Goal: Task Accomplishment & Management: Use online tool/utility

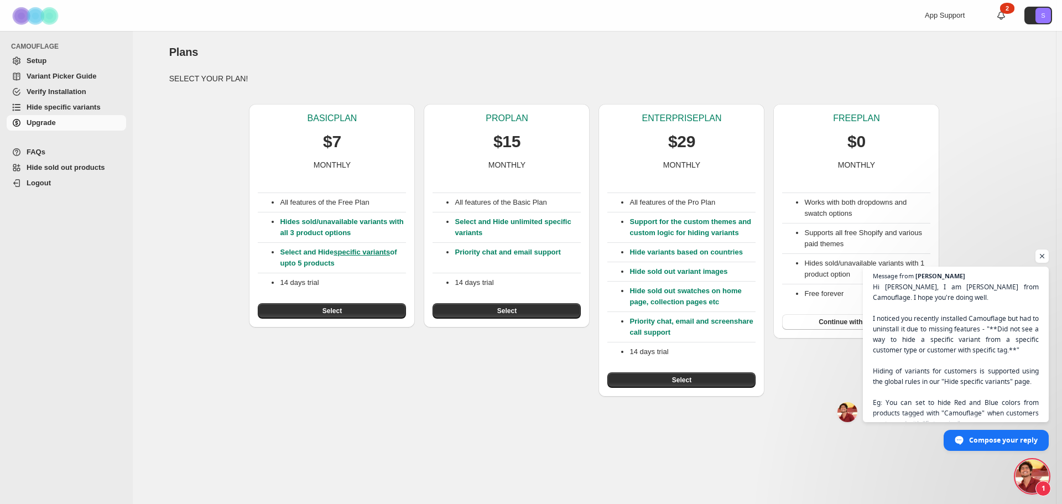
scroll to position [23, 0]
click at [63, 168] on span "Hide sold out products" at bounding box center [66, 167] width 79 height 8
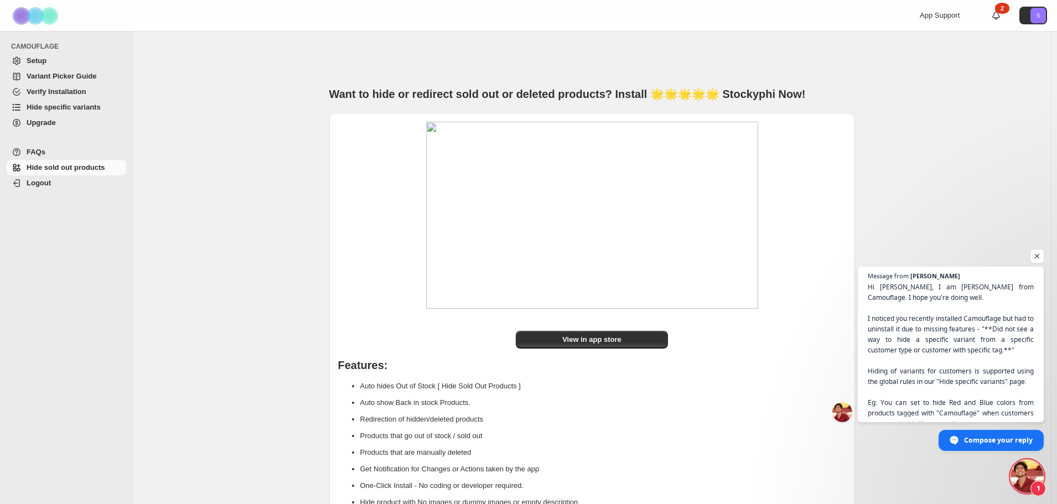
scroll to position [23, 0]
click at [972, 352] on span "Hi Justin, I am Raj from Camouflage. I hope you're doing well. I noticed you re…" at bounding box center [950, 388] width 169 height 214
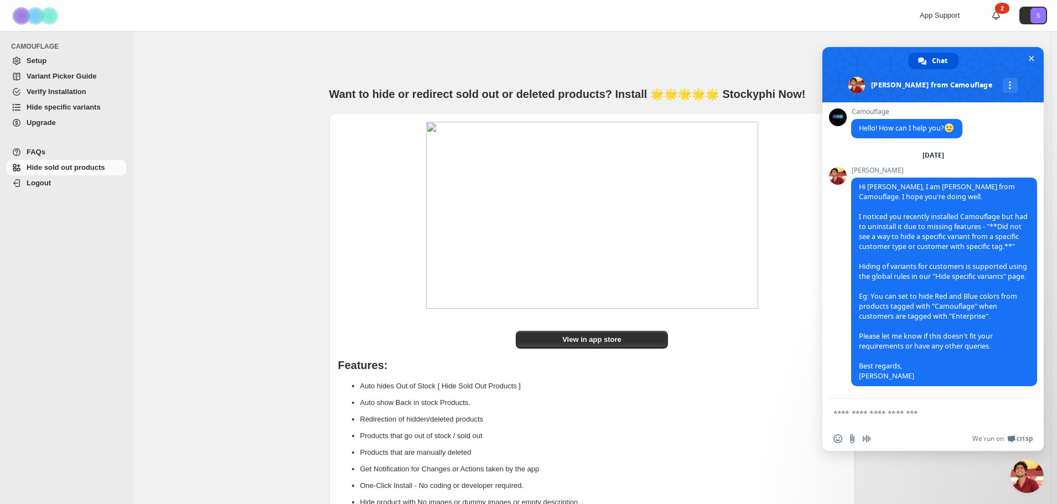
click at [892, 424] on form at bounding box center [920, 414] width 175 height 30
drag, startPoint x: 885, startPoint y: 418, endPoint x: 883, endPoint y: 412, distance: 6.0
click at [883, 412] on textarea "Compose your message..." at bounding box center [920, 413] width 175 height 10
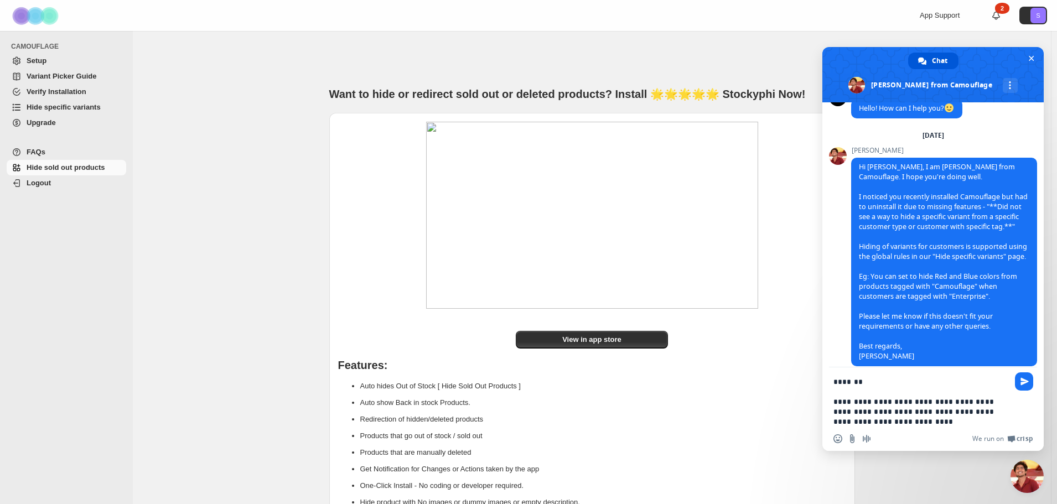
type textarea "**********"
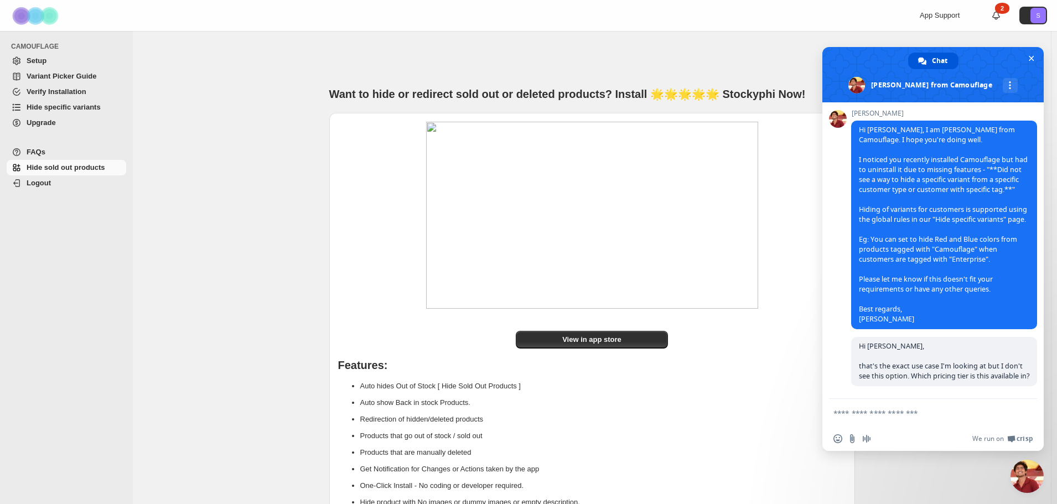
scroll to position [90, 0]
click at [48, 60] on span "Setup" at bounding box center [75, 60] width 97 height 11
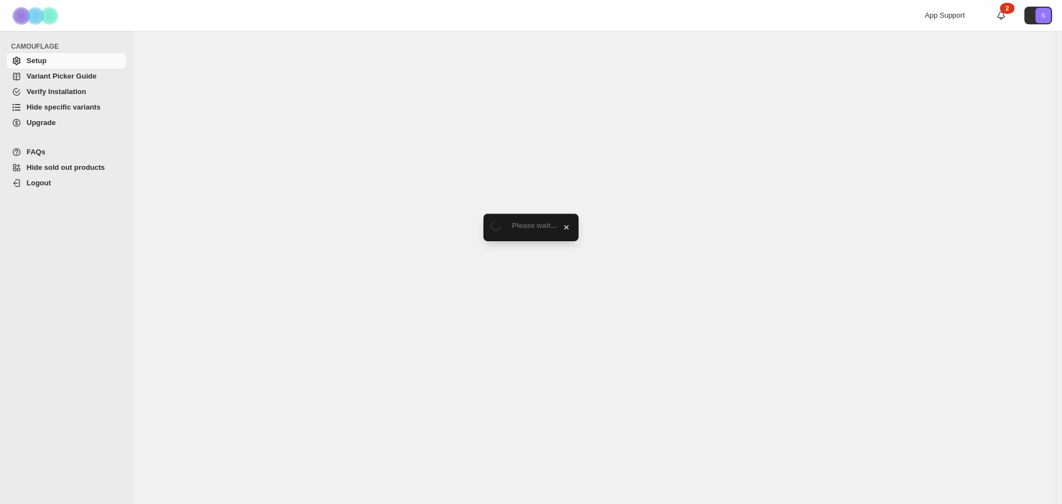
click at [46, 76] on span "Variant Picker Guide" at bounding box center [62, 76] width 70 height 8
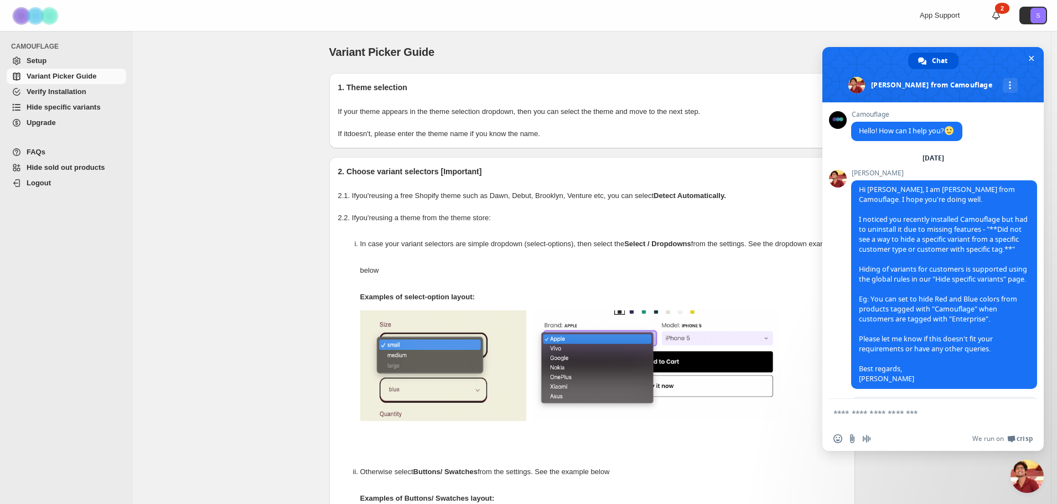
scroll to position [90, 0]
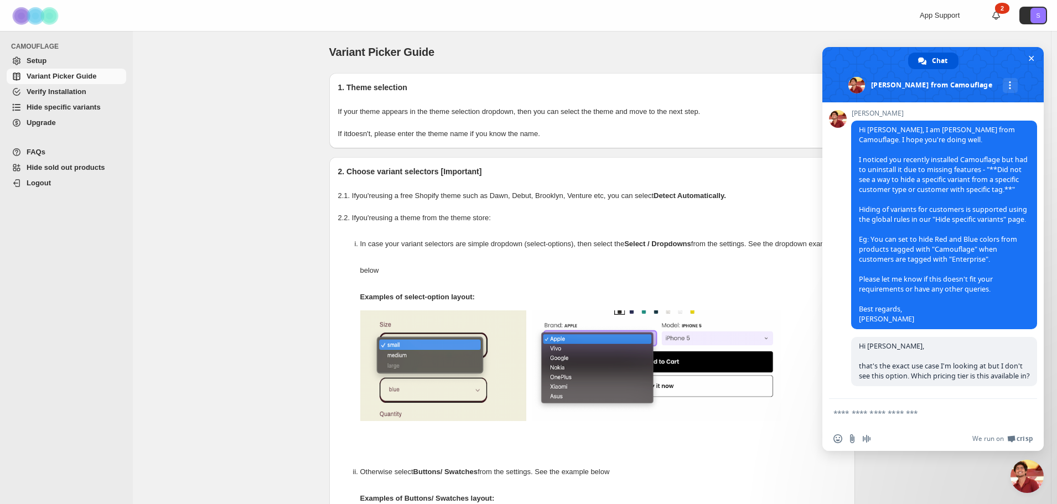
click at [65, 107] on span "Hide specific variants" at bounding box center [64, 107] width 74 height 8
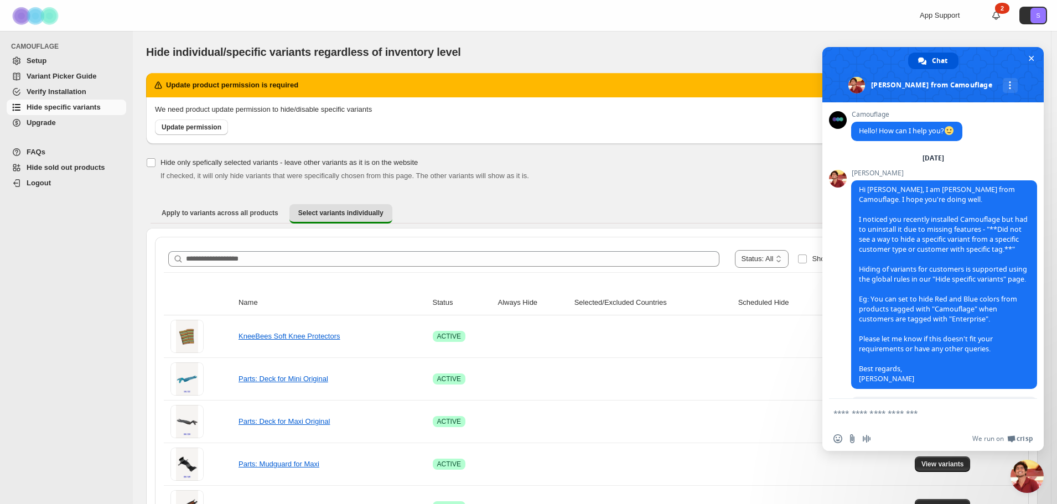
scroll to position [90, 0]
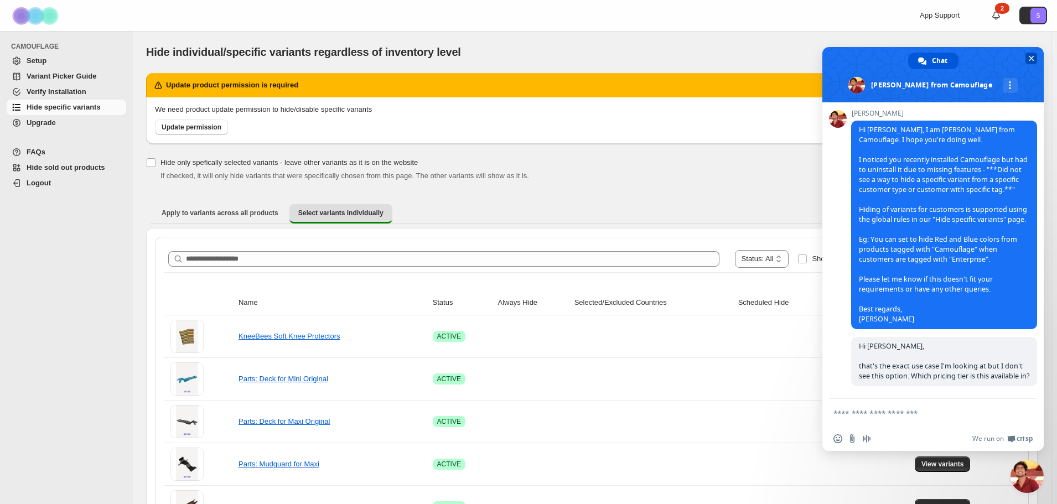
click at [1029, 58] on span "Close chat" at bounding box center [1032, 59] width 6 height 6
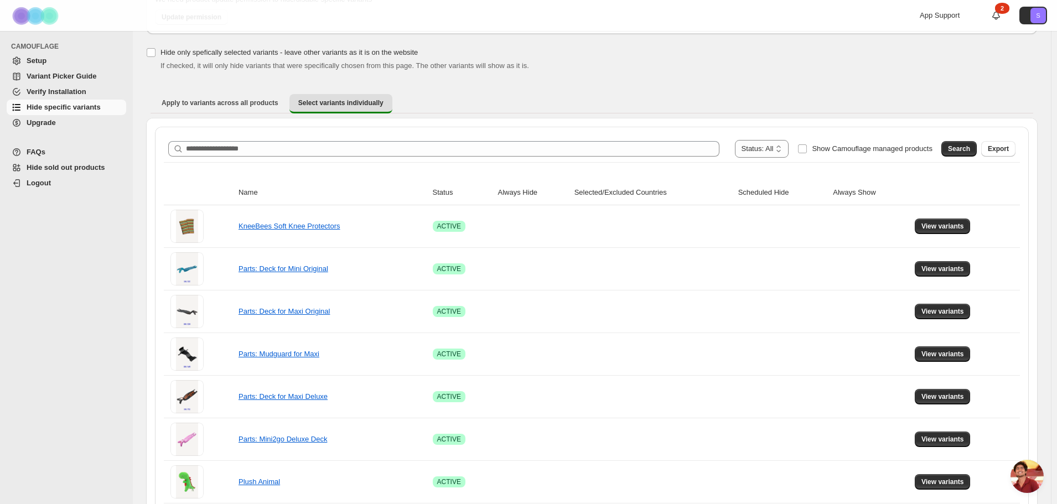
scroll to position [111, 0]
click at [765, 150] on select "**********" at bounding box center [762, 148] width 54 height 18
select select "******"
click at [742, 139] on select "**********" at bounding box center [762, 148] width 54 height 18
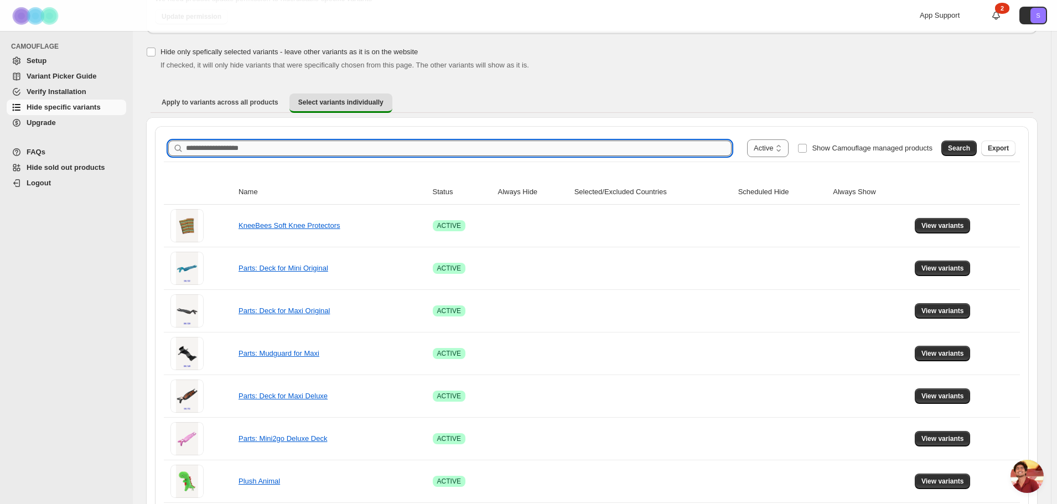
click at [319, 150] on input "Search product name" at bounding box center [459, 148] width 546 height 15
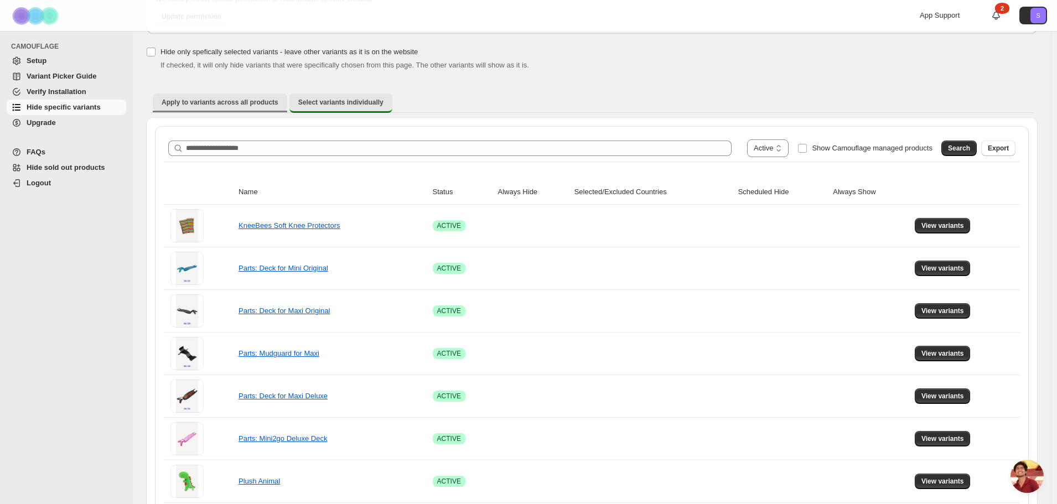
click at [236, 108] on button "Apply to variants across all products" at bounding box center [220, 103] width 134 height 18
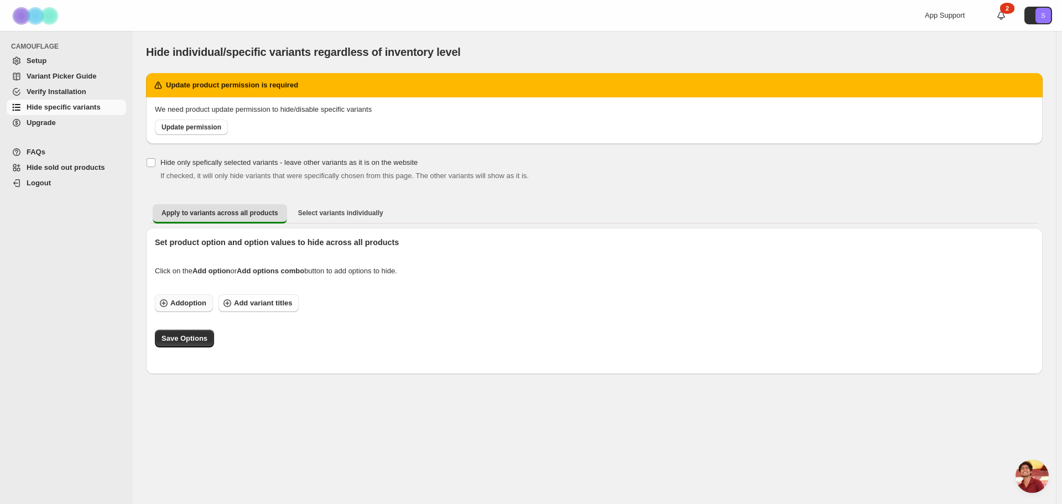
click at [183, 306] on span "Add option" at bounding box center [188, 303] width 36 height 11
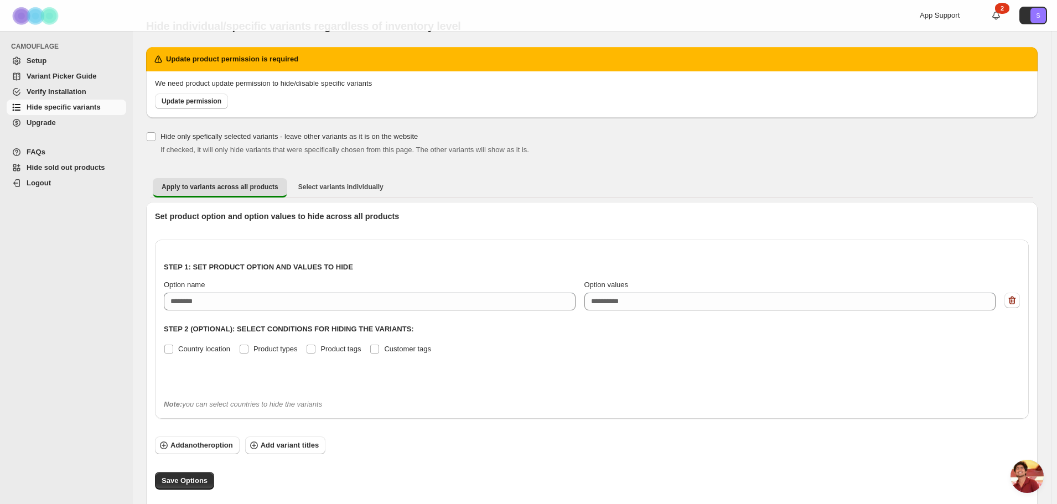
scroll to position [38, 0]
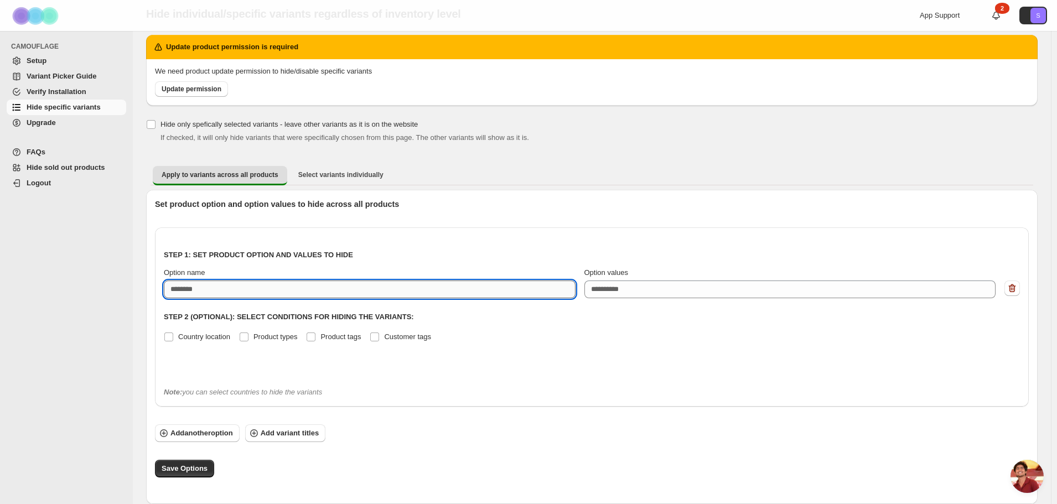
click at [347, 290] on input "Option name" at bounding box center [370, 290] width 412 height 18
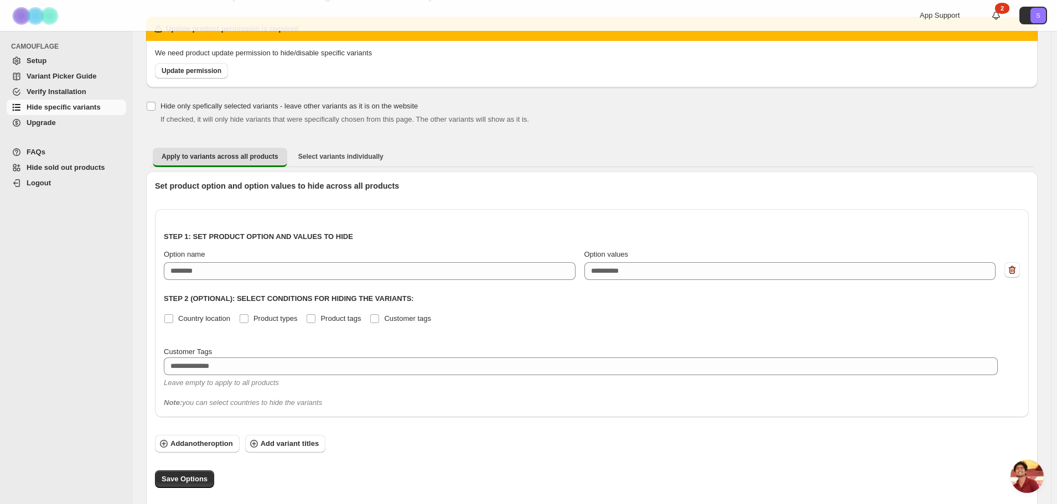
scroll to position [67, 0]
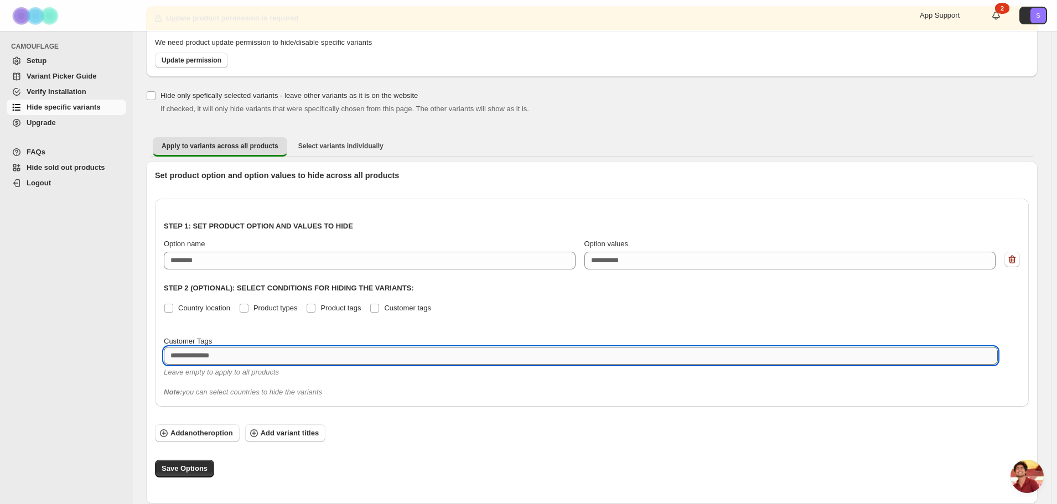
click at [225, 356] on textarea at bounding box center [581, 356] width 834 height 18
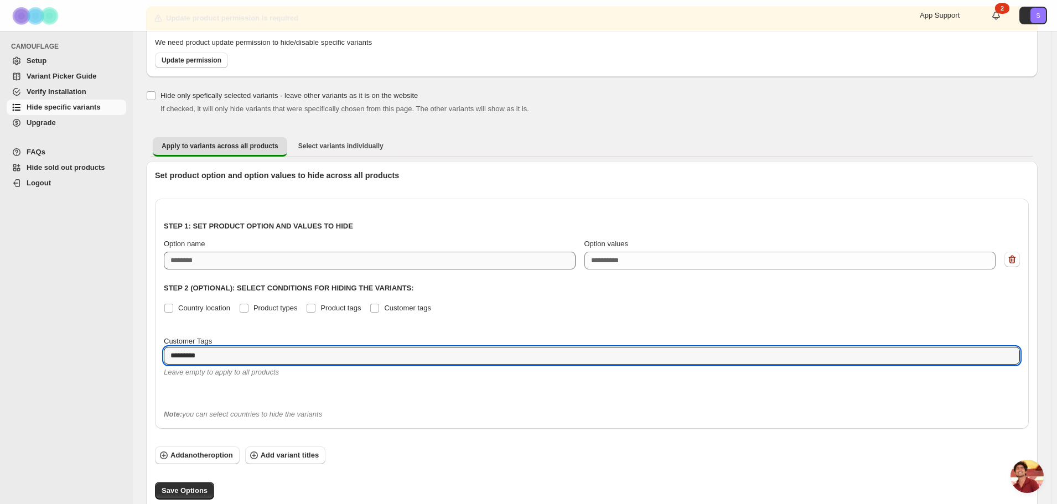
type textarea "*********"
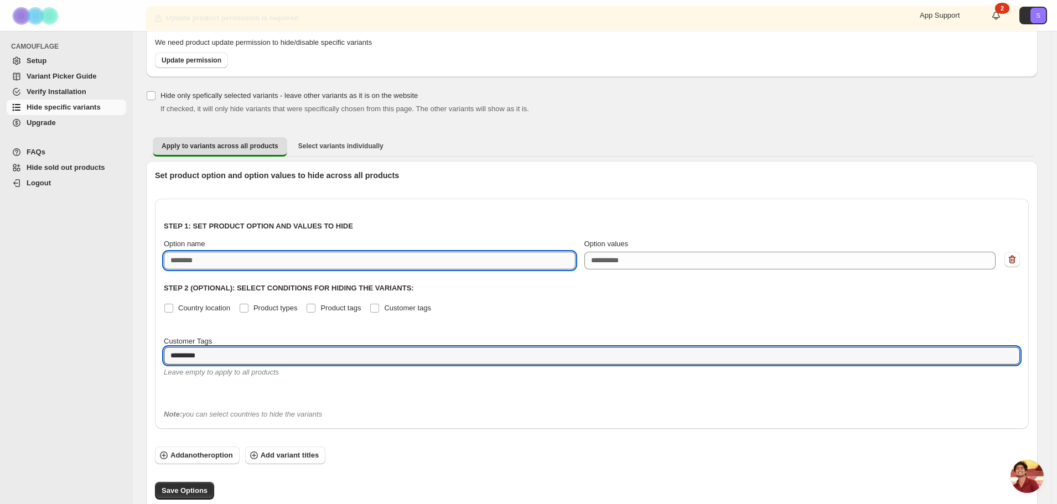
click at [252, 261] on input "Option name" at bounding box center [370, 261] width 412 height 18
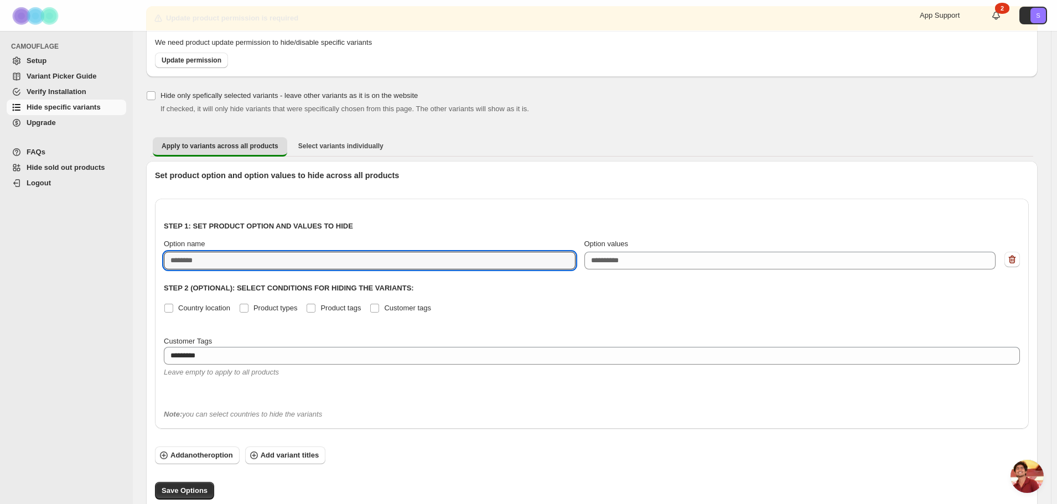
click at [1030, 480] on span "Open chat" at bounding box center [1026, 476] width 33 height 33
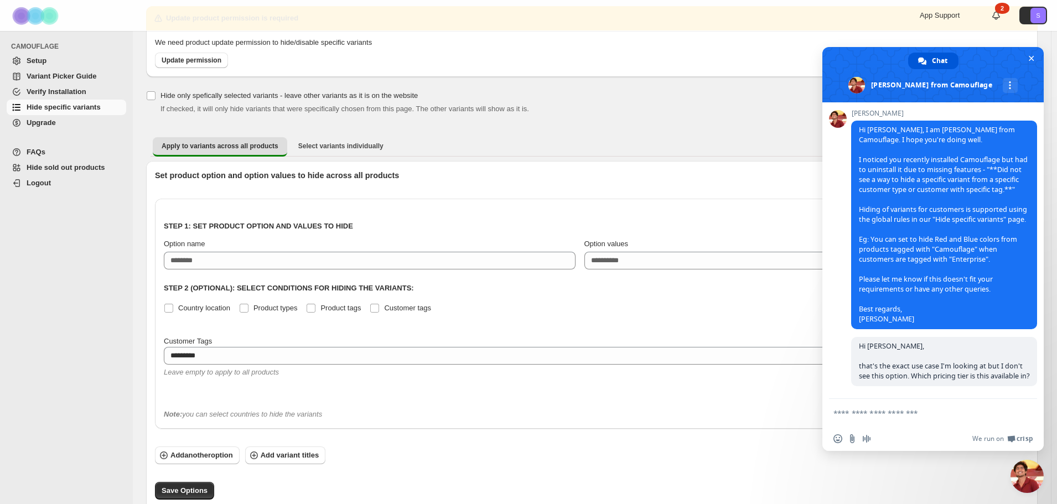
click at [888, 416] on textarea "Compose your message..." at bounding box center [920, 413] width 175 height 10
type textarea "**********"
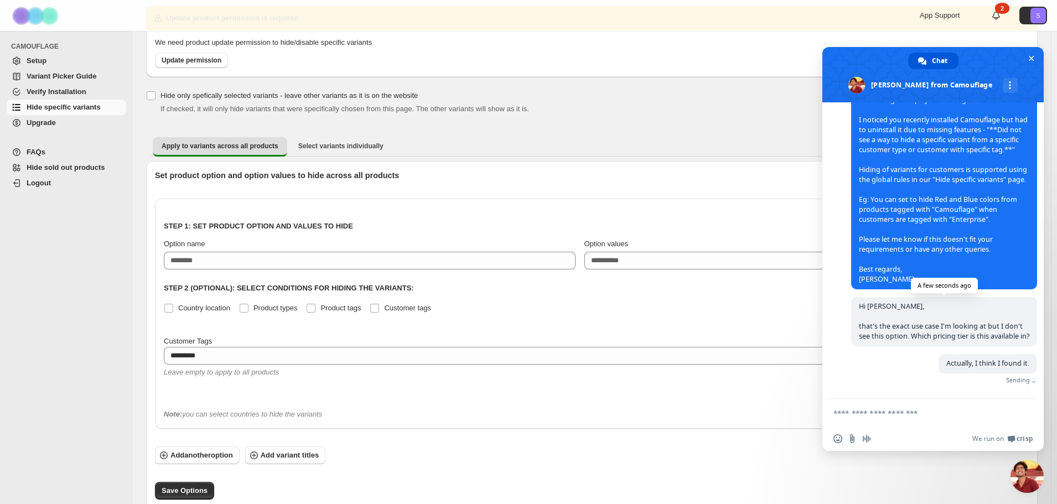
scroll to position [112, 0]
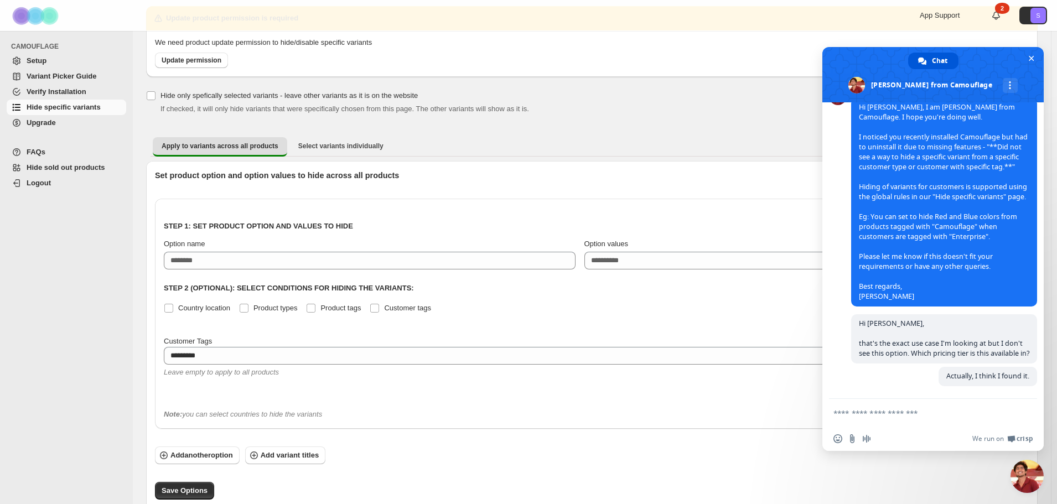
click at [53, 60] on span "Setup" at bounding box center [75, 60] width 97 height 11
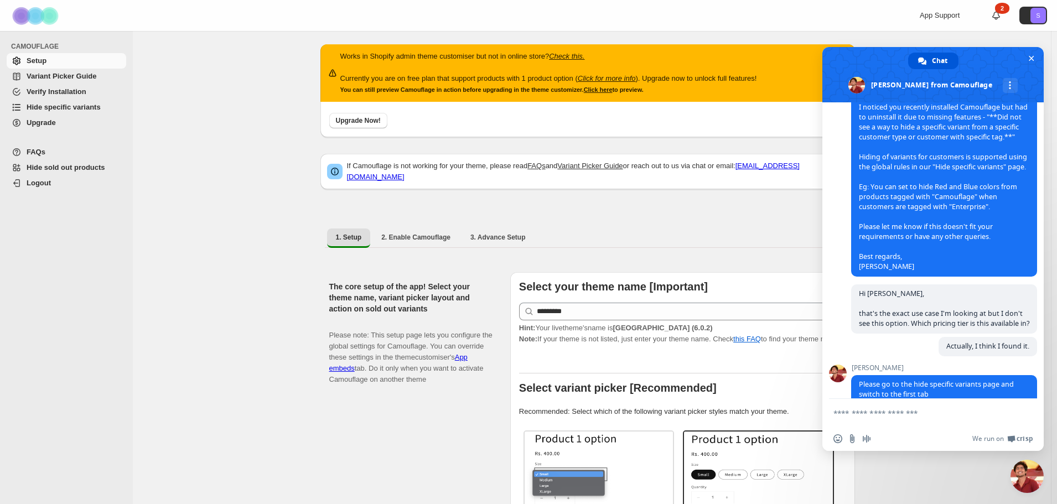
scroll to position [160, 0]
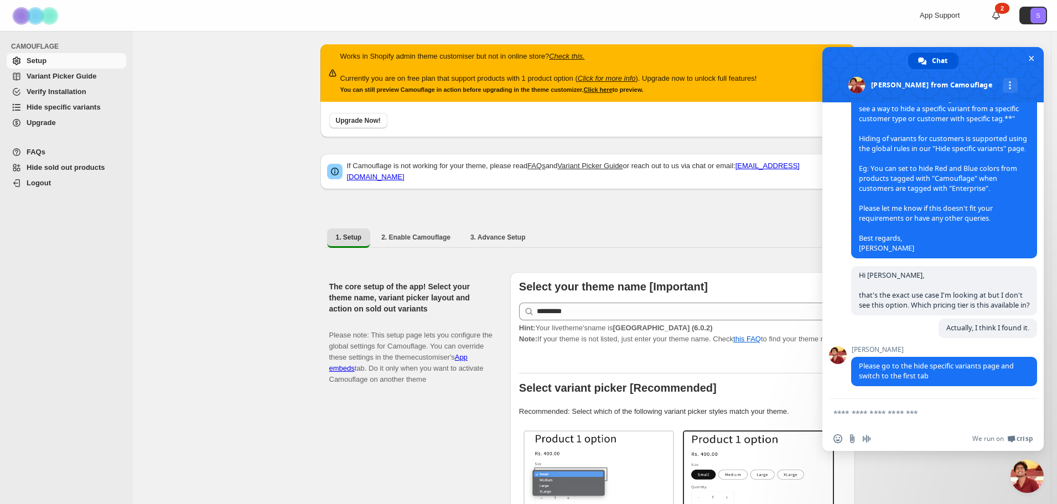
click at [909, 406] on form at bounding box center [920, 414] width 175 height 30
click at [892, 410] on textarea "Compose your message..." at bounding box center [920, 413] width 175 height 10
type textarea "**********"
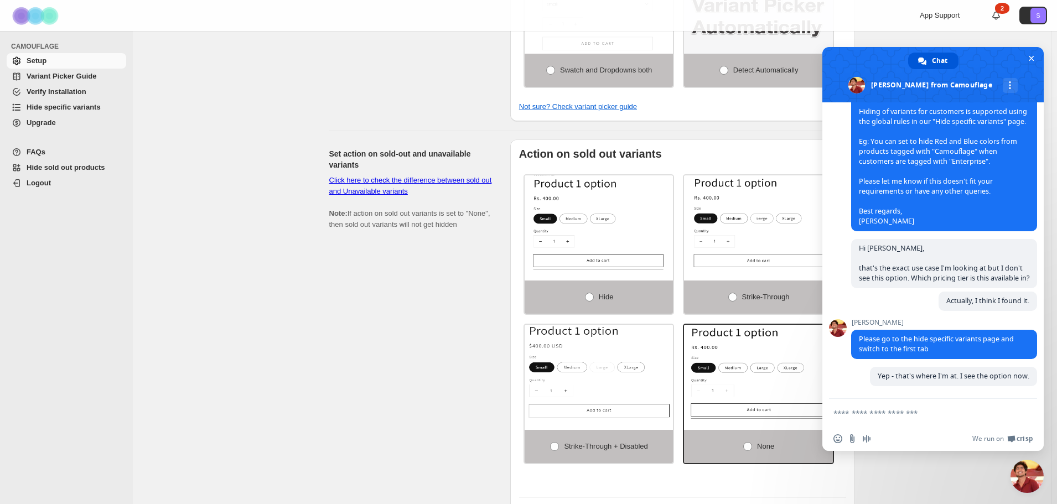
scroll to position [719, 0]
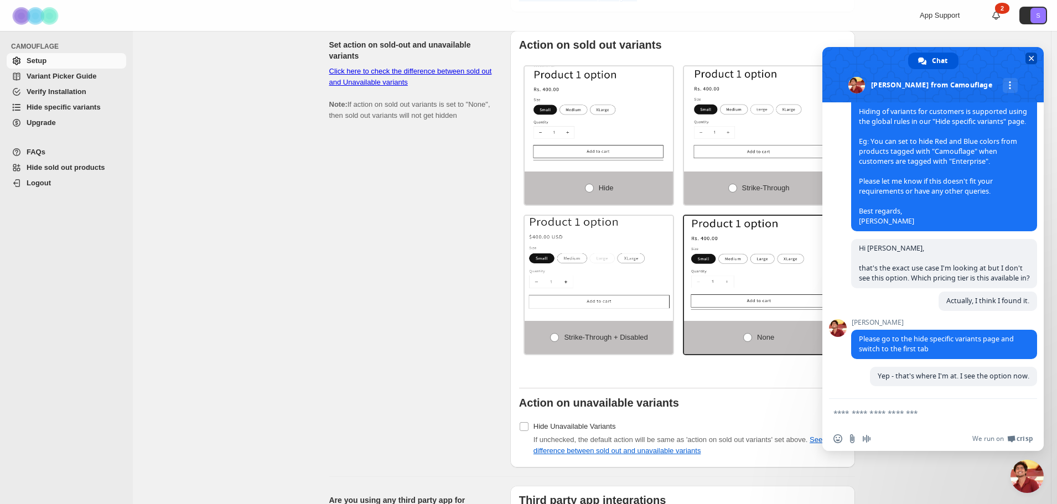
click at [1032, 60] on span "Close chat" at bounding box center [1032, 59] width 6 height 6
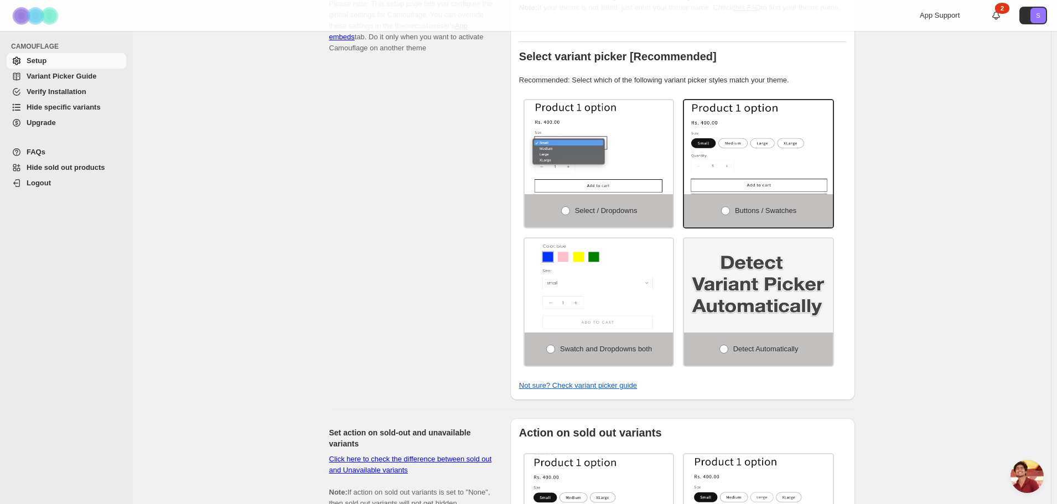
scroll to position [212, 0]
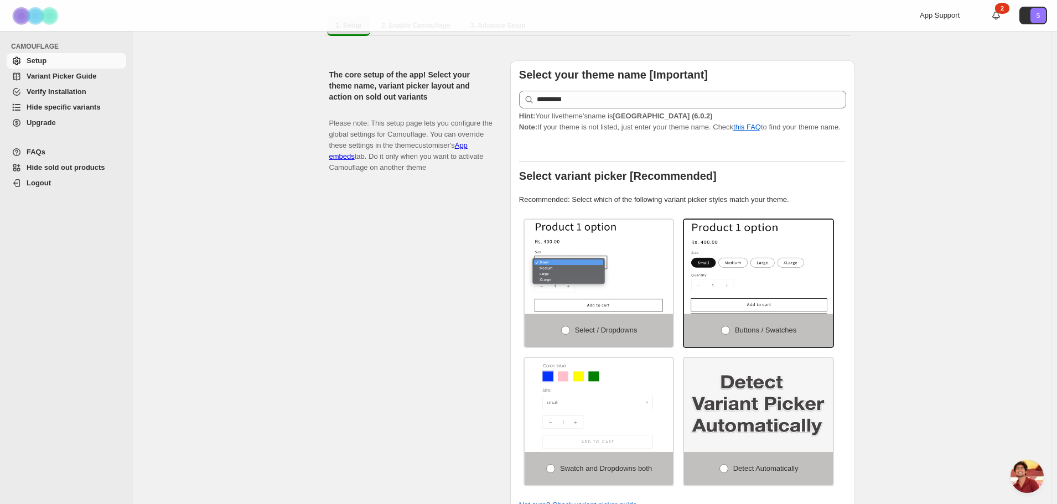
click at [68, 79] on span "Variant Picker Guide" at bounding box center [62, 76] width 70 height 8
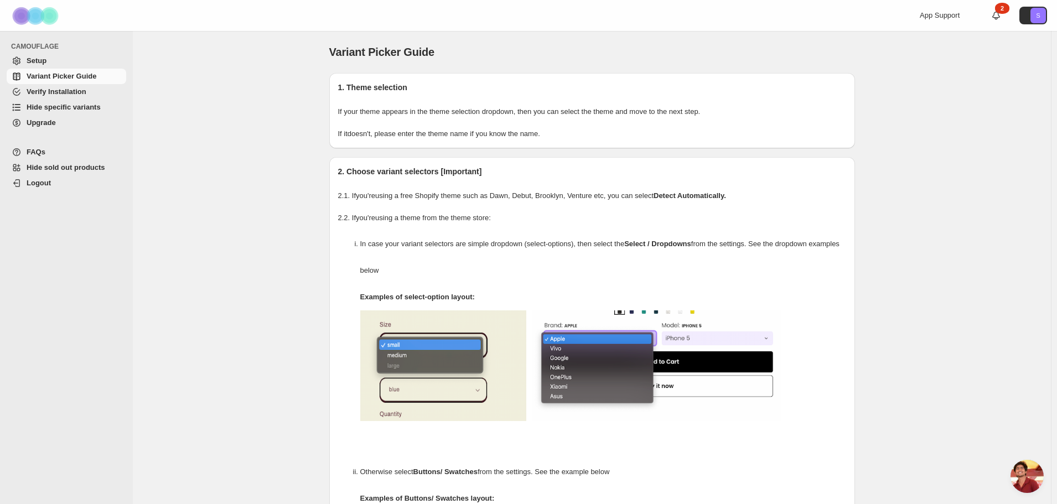
scroll to position [188, 0]
click at [67, 111] on span "Hide specific variants" at bounding box center [64, 107] width 74 height 8
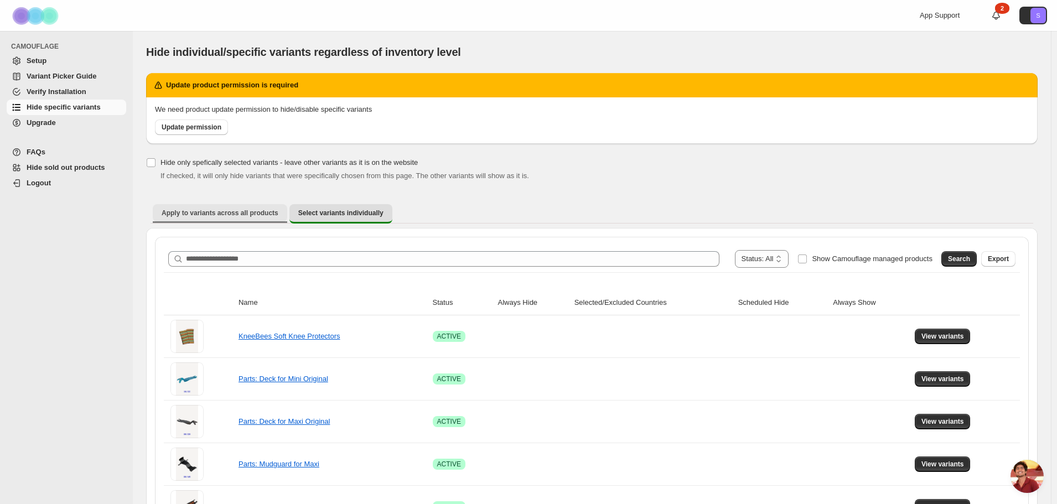
scroll to position [188, 0]
click at [219, 216] on span "Apply to variants across all products" at bounding box center [220, 213] width 117 height 9
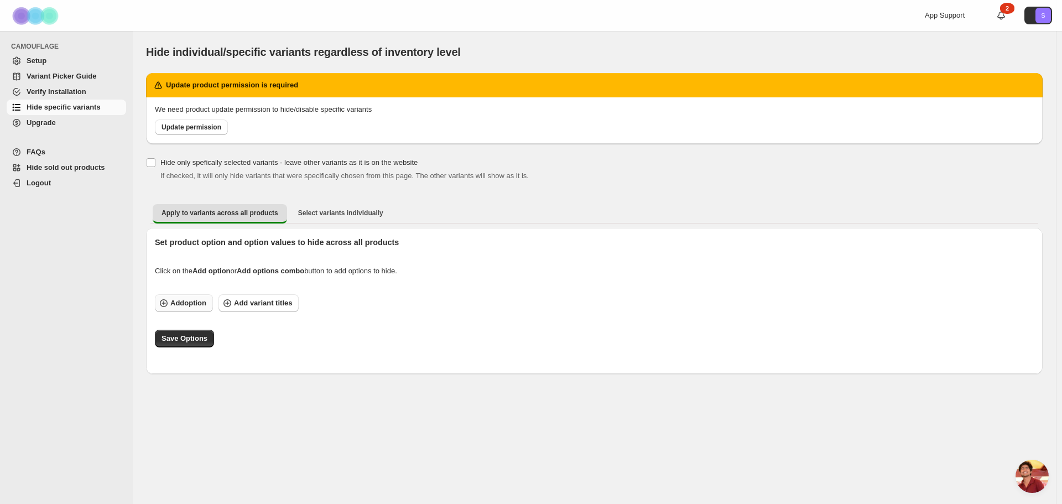
click at [194, 302] on span "Add option" at bounding box center [188, 303] width 36 height 11
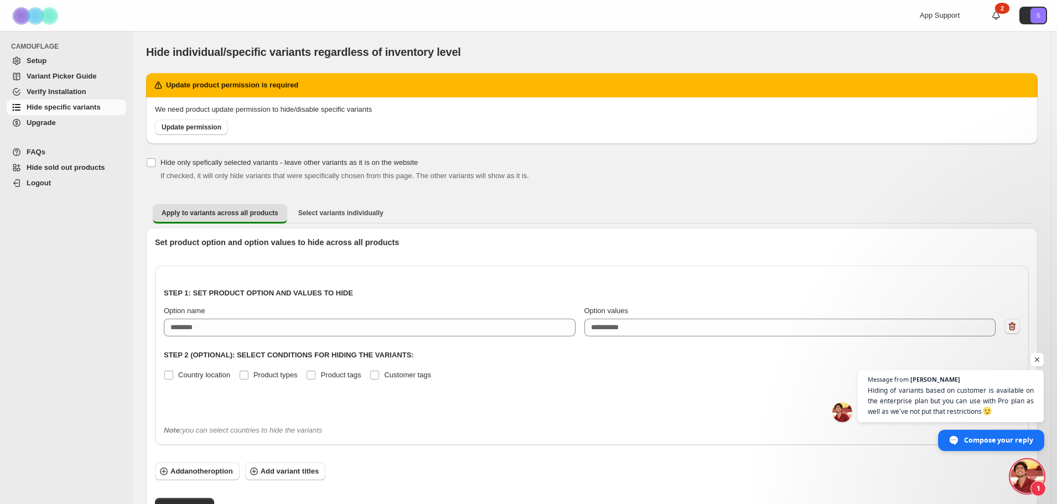
click at [998, 444] on span "Compose your reply" at bounding box center [998, 439] width 69 height 19
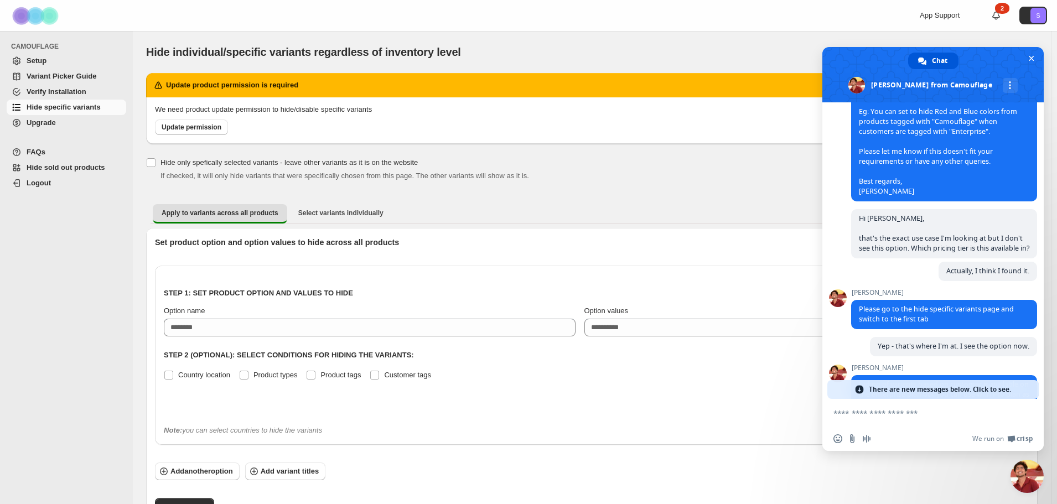
scroll to position [264, 0]
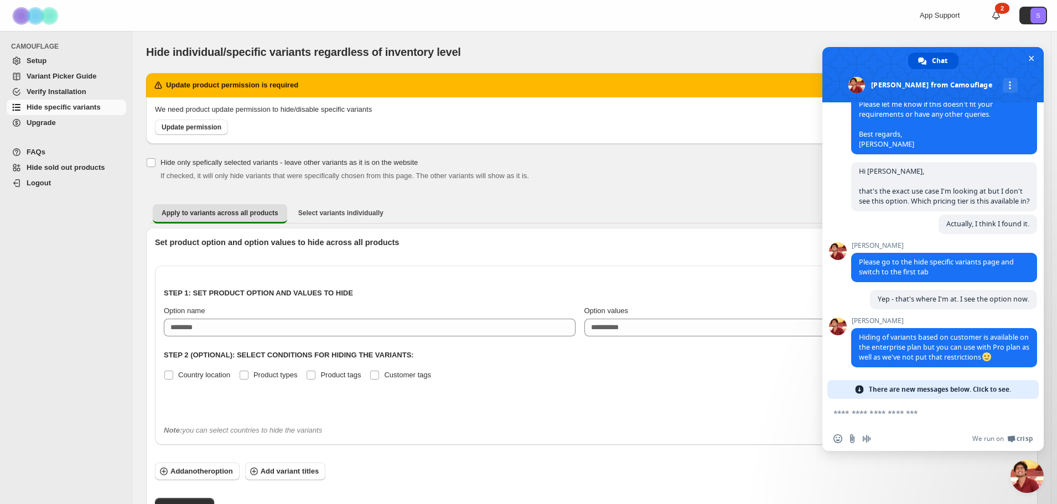
click at [49, 125] on span "Upgrade" at bounding box center [41, 122] width 29 height 8
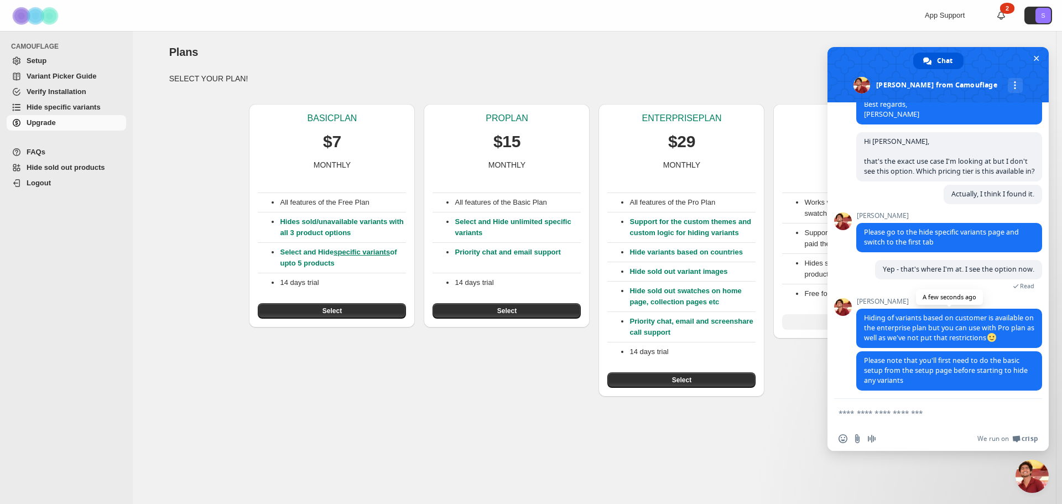
scroll to position [299, 0]
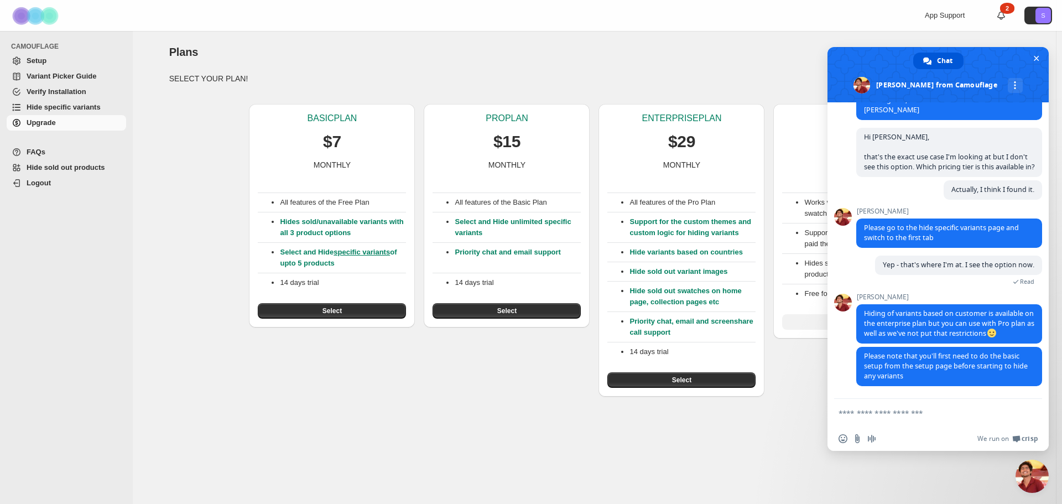
click at [932, 411] on textarea "Compose your message..." at bounding box center [926, 413] width 175 height 10
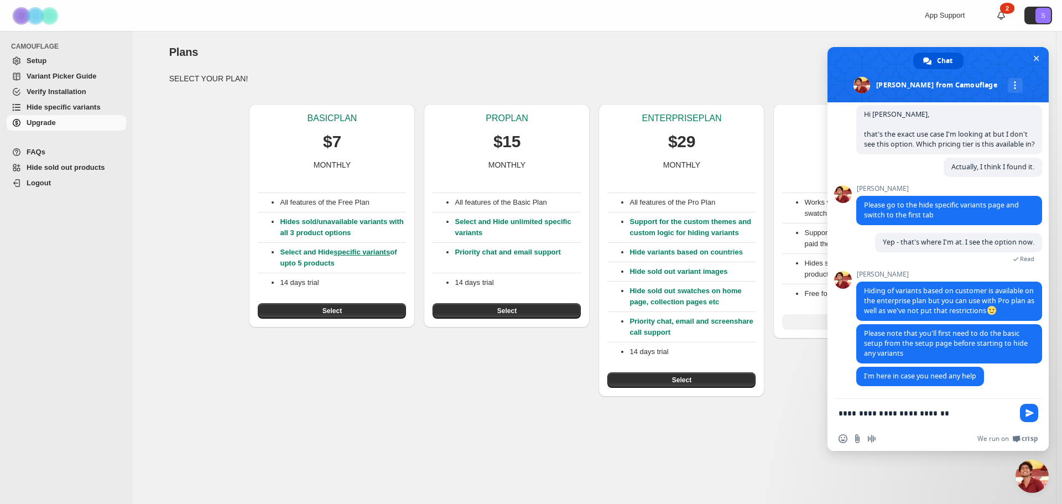
scroll to position [321, 0]
type textarea "**********"
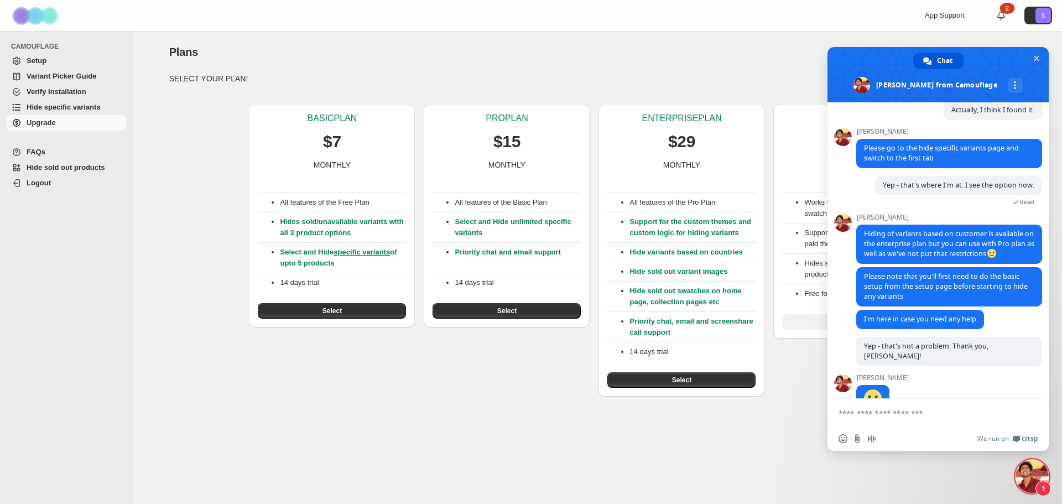
scroll to position [361, 0]
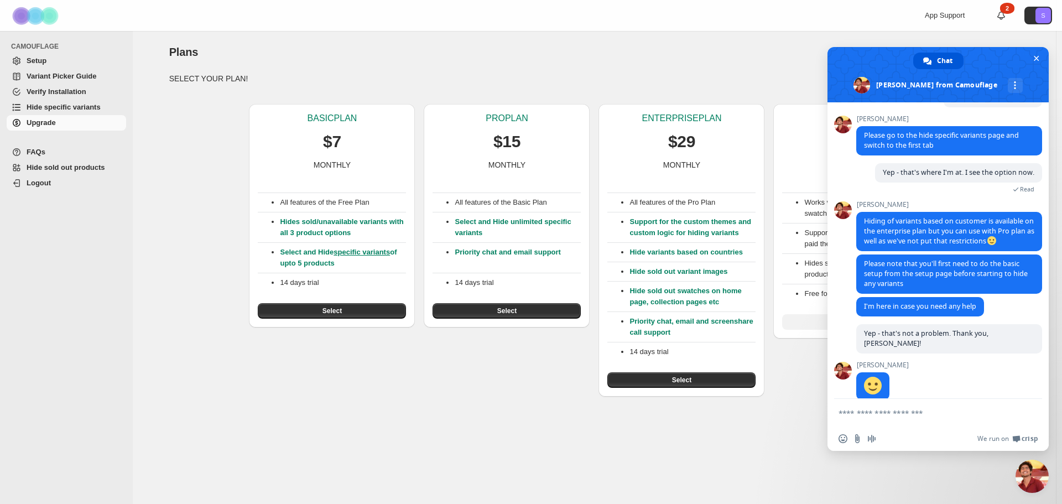
click at [19, 42] on span "CAMOUFLAGE" at bounding box center [69, 46] width 116 height 9
copy span "CAMOUFLAGE"
